Goal: Check status

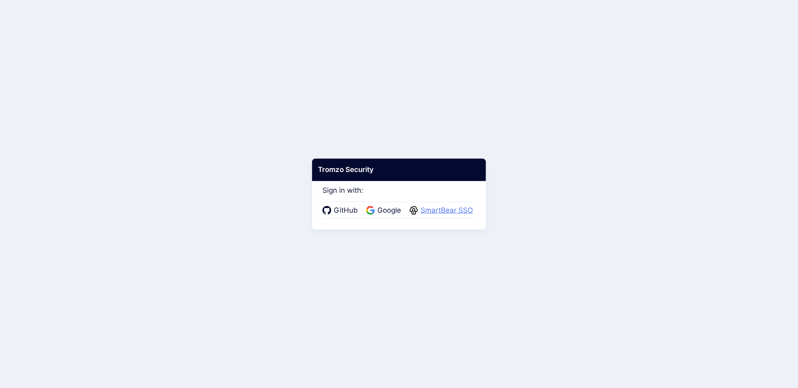
click at [453, 215] on span "SmartBear SSO" at bounding box center [446, 210] width 57 height 11
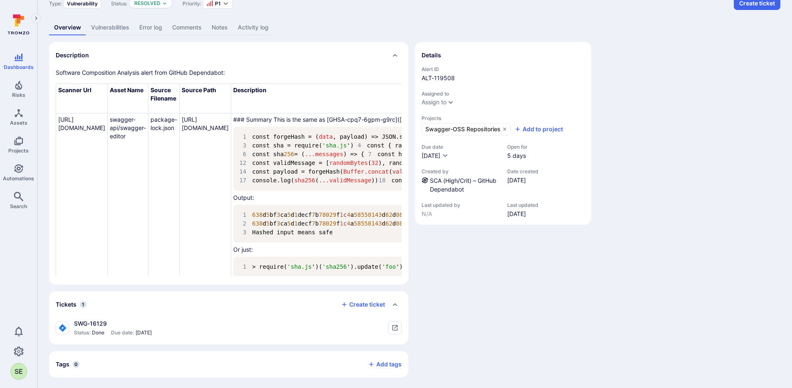
scroll to position [49, 0]
click at [127, 338] on div "SWG-16129 Status: Done Due date: [DATE]" at bounding box center [228, 331] width 359 height 25
click at [401, 328] on button "tickets card" at bounding box center [394, 326] width 13 height 13
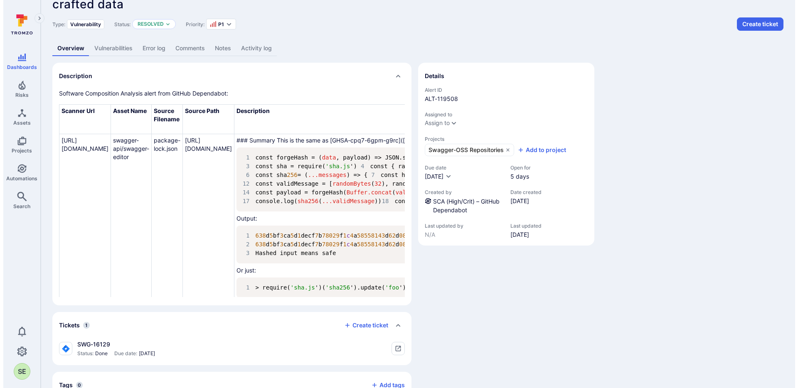
scroll to position [0, 0]
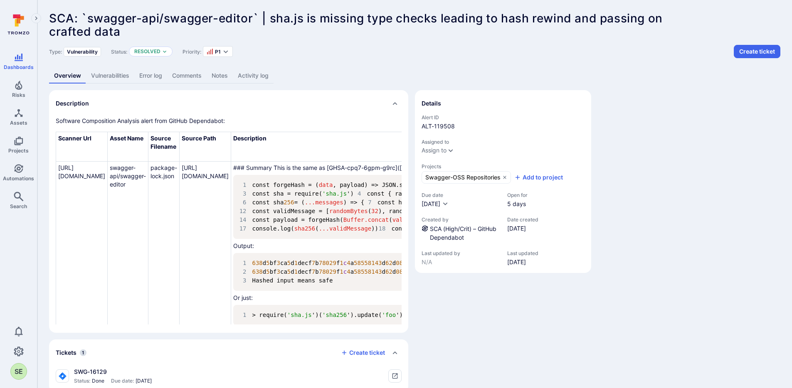
click at [269, 77] on link "Activity log" at bounding box center [253, 75] width 41 height 15
